Goal: Task Accomplishment & Management: Manage account settings

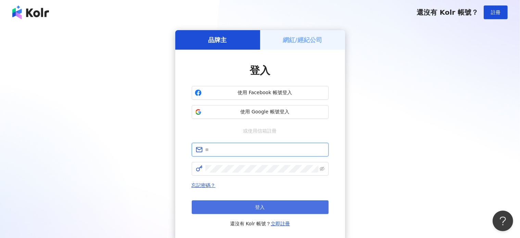
type input "**********"
click at [245, 205] on button "登入" at bounding box center [260, 207] width 137 height 14
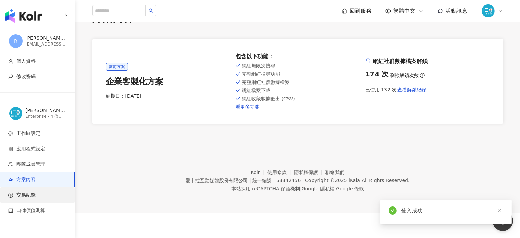
scroll to position [32, 0]
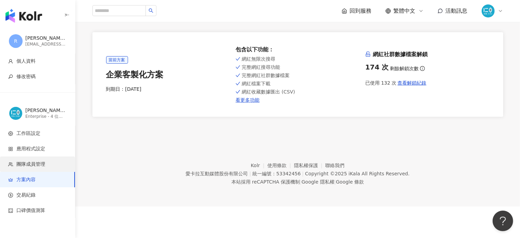
click at [33, 163] on span "團隊成員管理" at bounding box center [30, 164] width 29 height 7
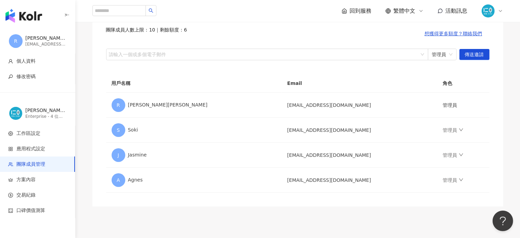
scroll to position [69, 0]
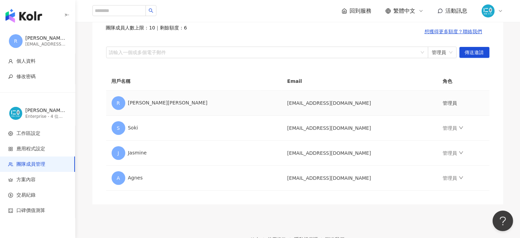
click at [438, 104] on td "管理員" at bounding box center [464, 103] width 52 height 25
click at [459, 130] on icon "down" at bounding box center [461, 127] width 5 height 5
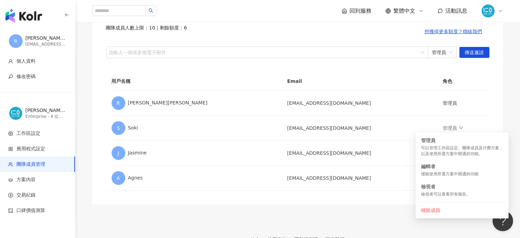
click at [321, 207] on footer "Kolr 使用條款 隱私權保護 聯絡我們 愛[PERSON_NAME]互動媒體股份有限公司 | 統一編號：53342456 | Copyright © 202…" at bounding box center [297, 242] width 445 height 76
